Goal: Task Accomplishment & Management: Use online tool/utility

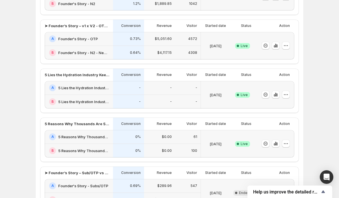
scroll to position [133, 0]
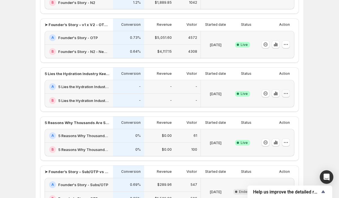
click at [285, 92] on icon "button" at bounding box center [286, 94] width 6 height 6
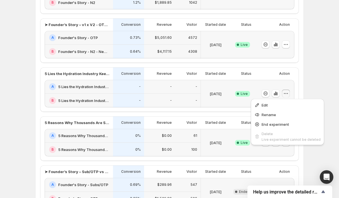
click at [302, 91] on div "➤ Listicle Why Thousands-> PDP – Sub/OTP vs OTP Only Conversion Revenue Visitor…" at bounding box center [170, 65] width 268 height 298
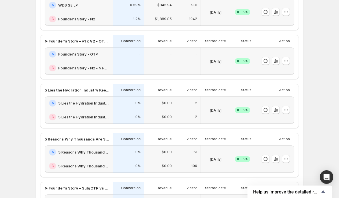
scroll to position [131, 0]
